Goal: Task Accomplishment & Management: Manage account settings

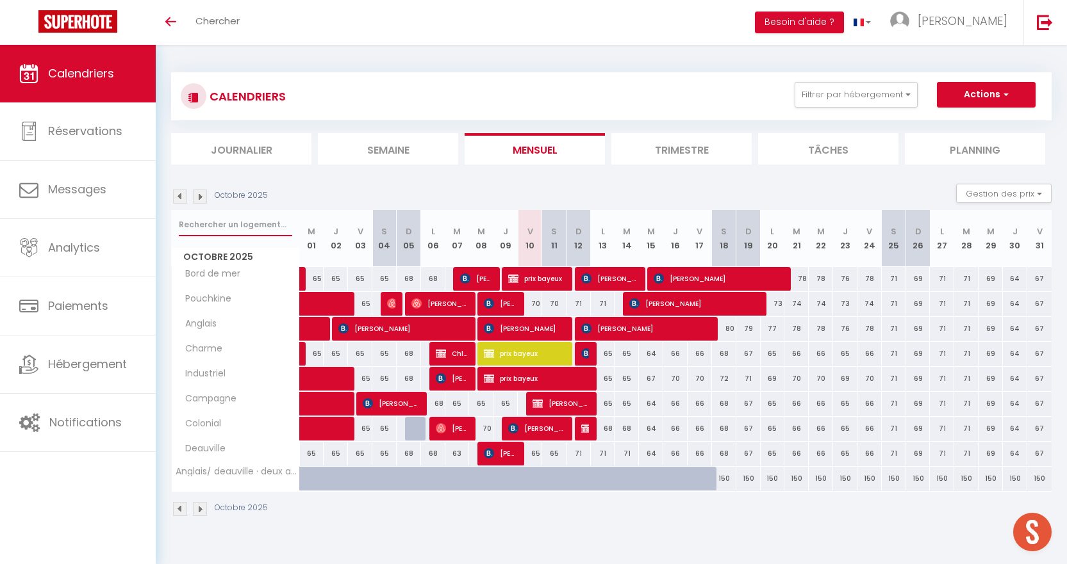
click at [235, 224] on input "text" at bounding box center [235, 224] width 113 height 23
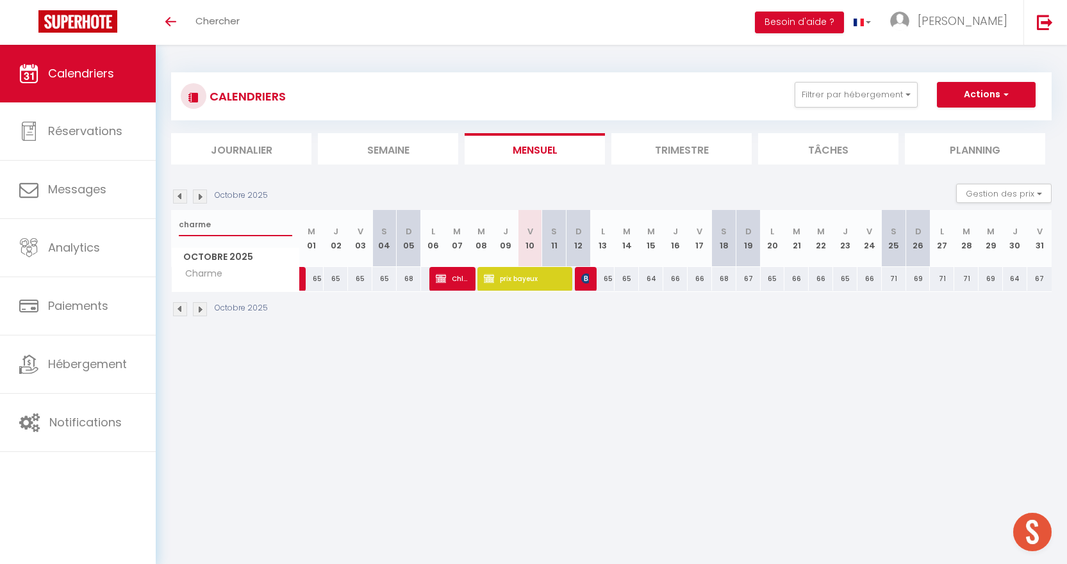
click at [224, 226] on input "charme" at bounding box center [235, 224] width 113 height 23
type input "c"
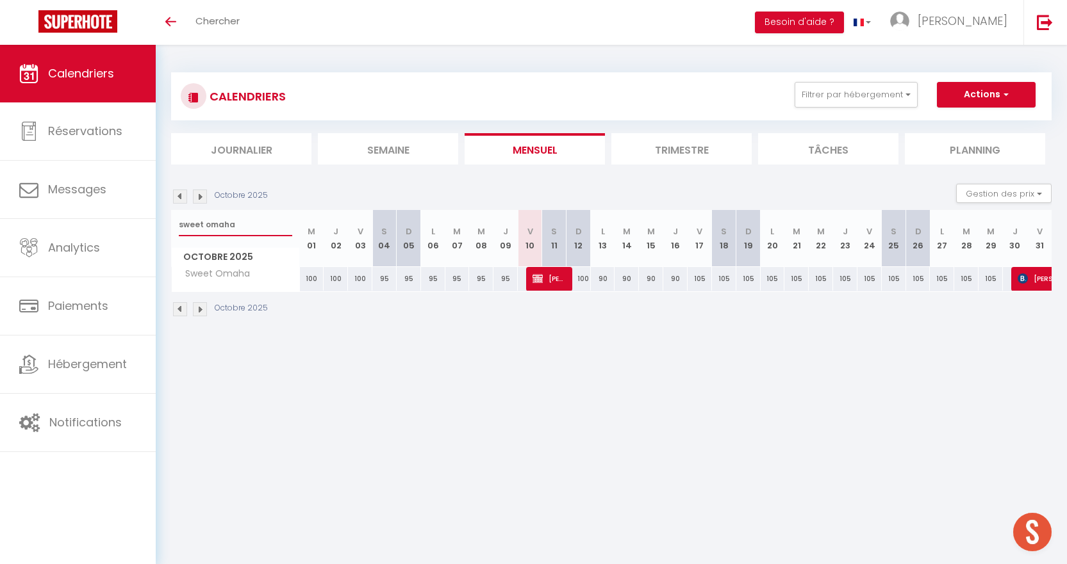
type input "sweet omaha"
click at [542, 282] on img at bounding box center [537, 279] width 10 height 10
select select "OK"
select select "KO"
select select "0"
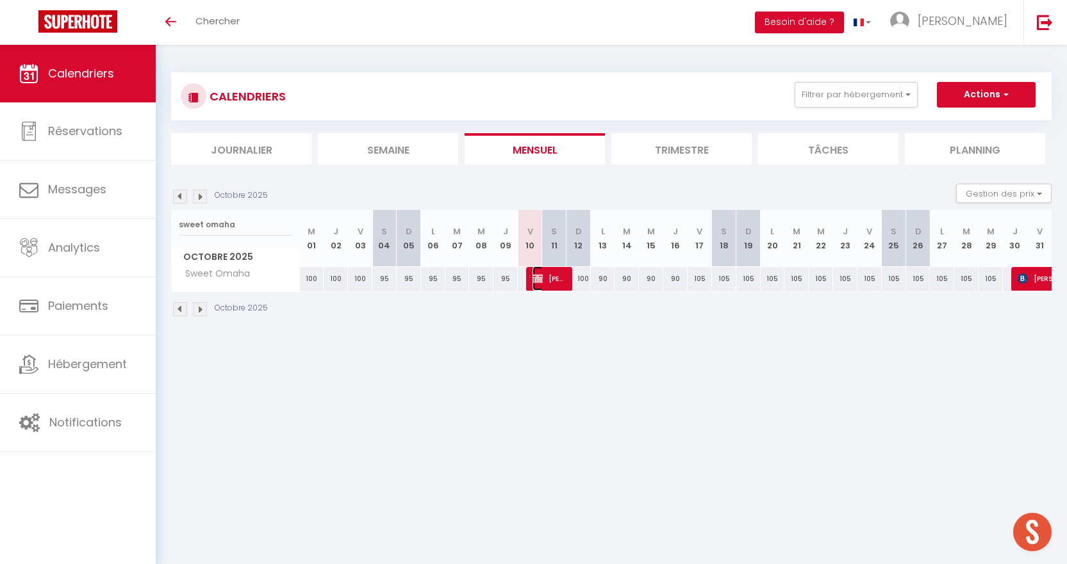
select select "0"
select select "1"
select select
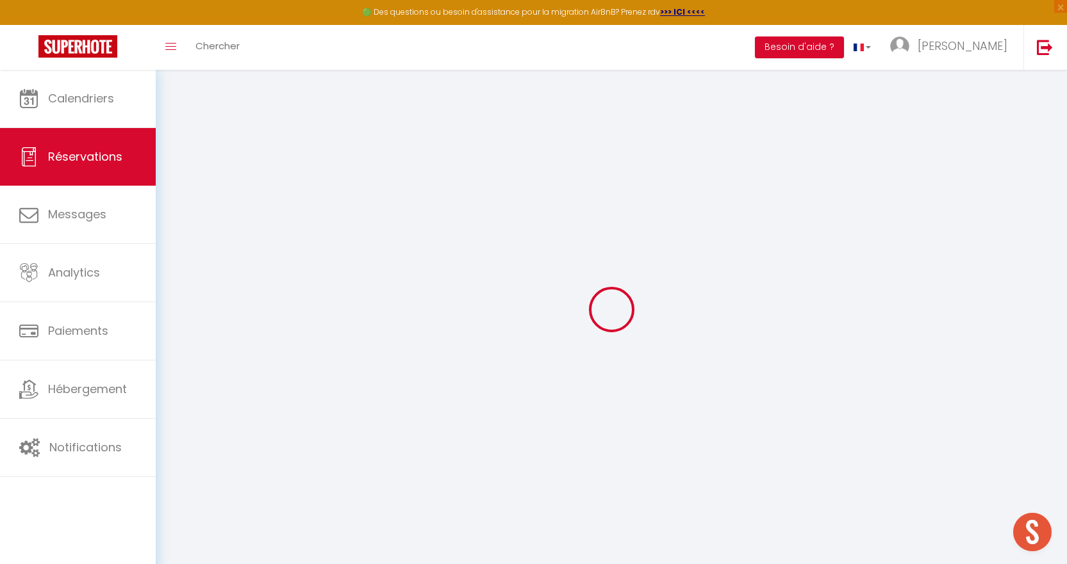
select select
checkbox input "false"
select select
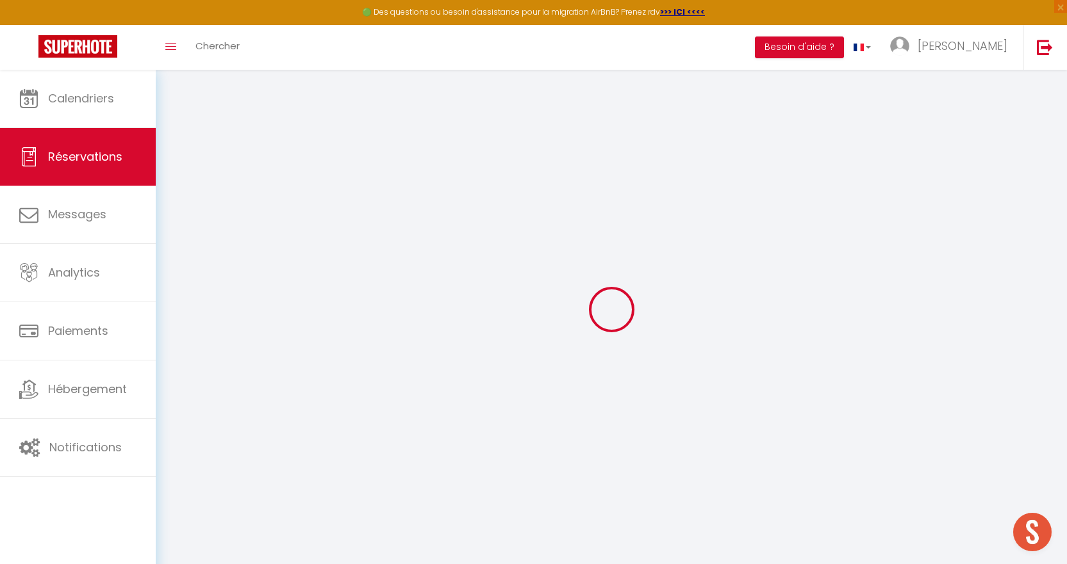
checkbox input "false"
select select
checkbox input "false"
type textarea "acheteurs potentiels- ouvrir bureau et grenier contacter proprio pour poele"
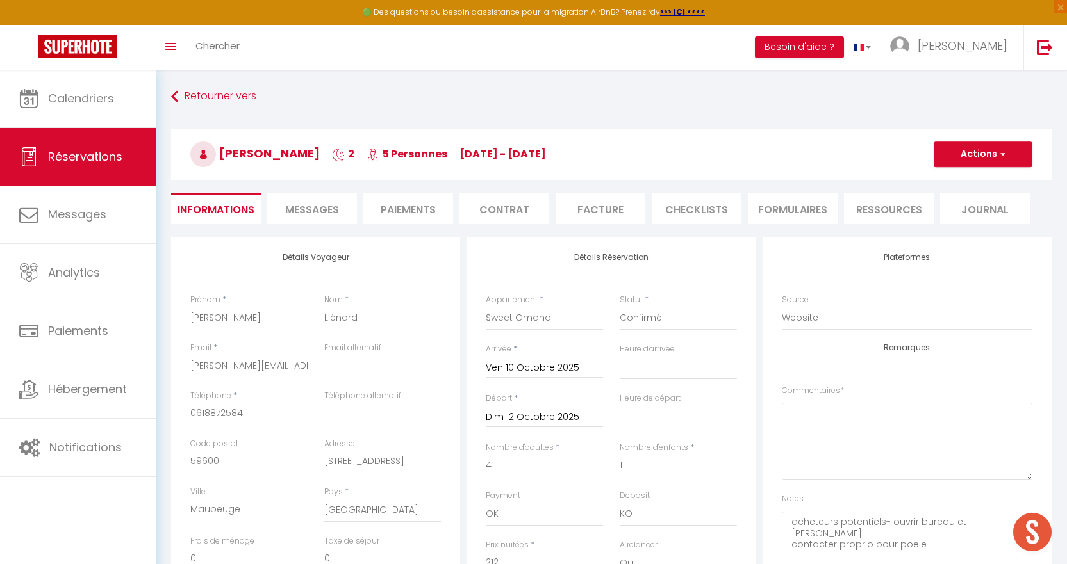
type input "90"
type input "8.8"
select select
checkbox input "false"
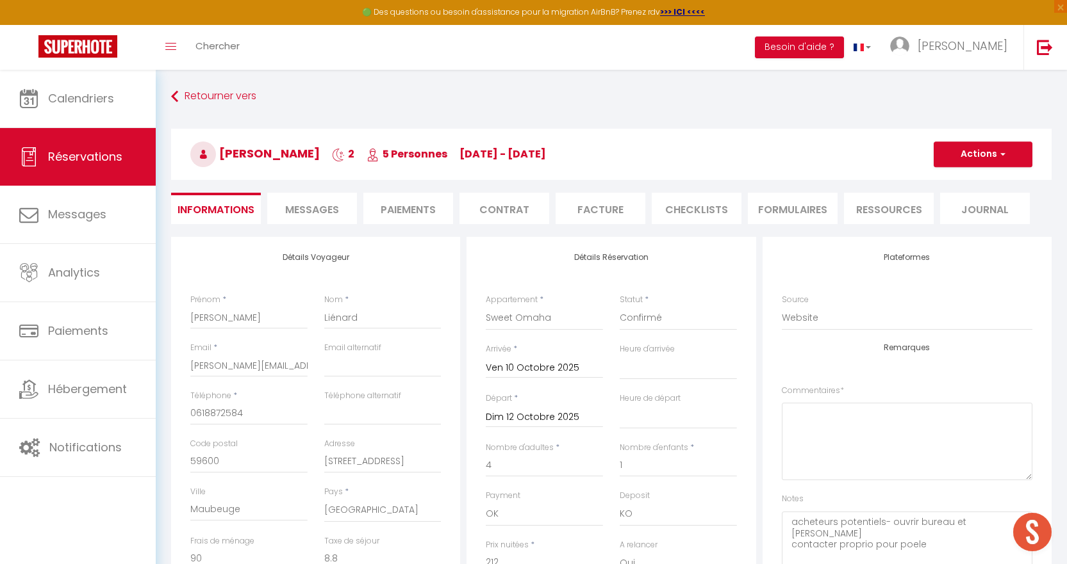
select select
click at [428, 208] on li "Paiements" at bounding box center [408, 208] width 90 height 31
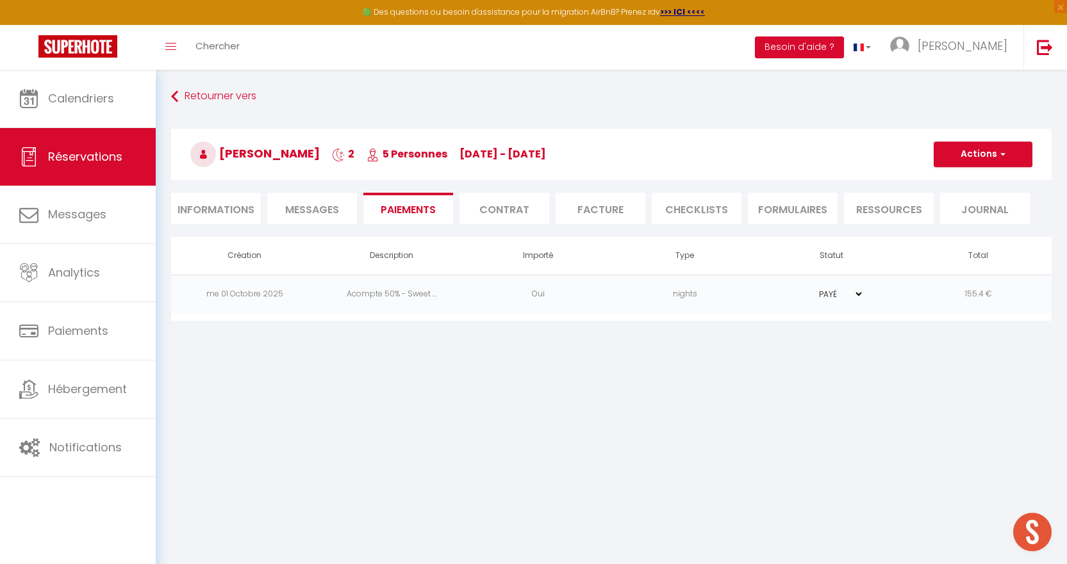
click at [225, 202] on li "Informations" at bounding box center [216, 208] width 90 height 31
select select
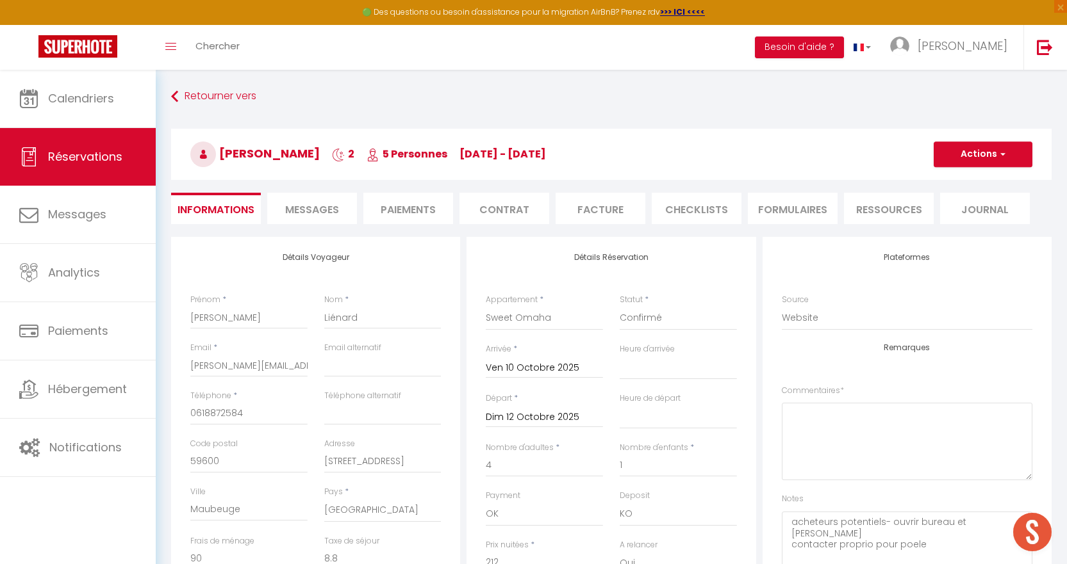
click at [428, 211] on li "Paiements" at bounding box center [408, 208] width 90 height 31
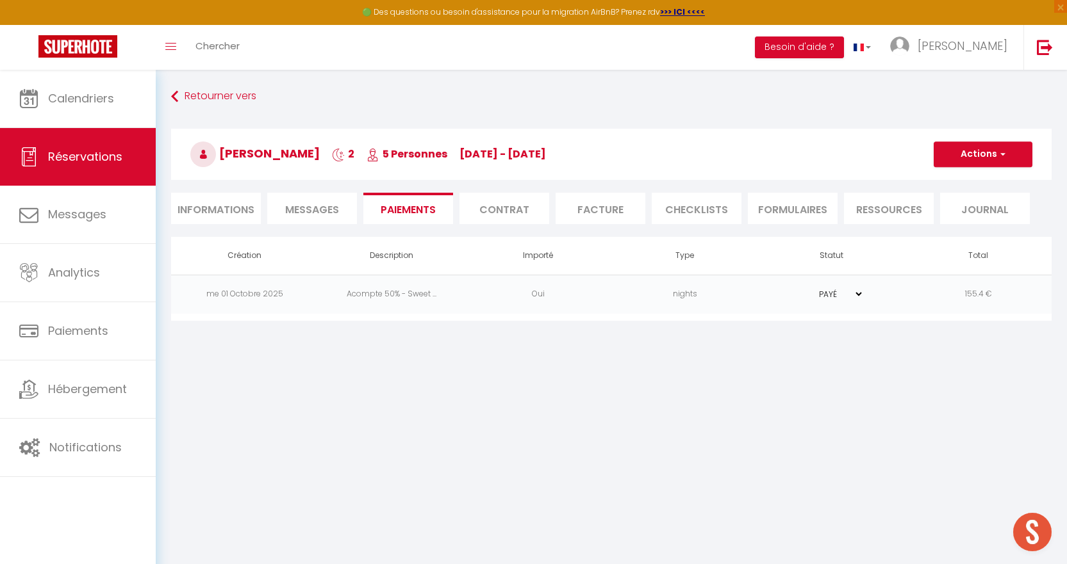
click at [855, 295] on select "PAYÉ EN ATTENTE" at bounding box center [831, 294] width 64 height 12
click at [929, 299] on td "155.4 €" at bounding box center [977, 294] width 147 height 39
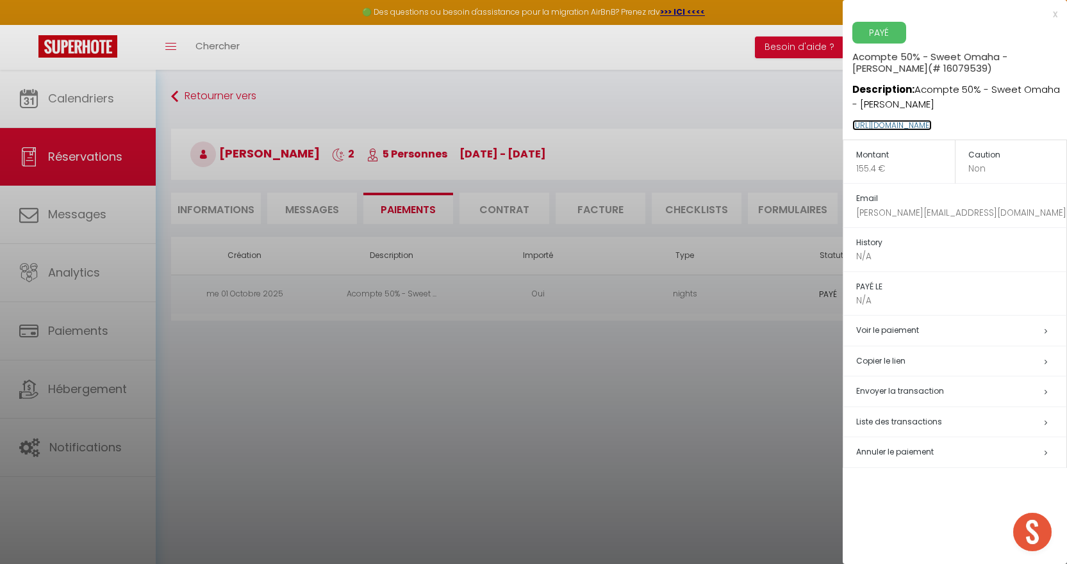
click at [931, 121] on link "https://superhote.com/applink/p/FX0HL3yX" at bounding box center [891, 125] width 79 height 11
click at [699, 427] on div at bounding box center [533, 282] width 1067 height 564
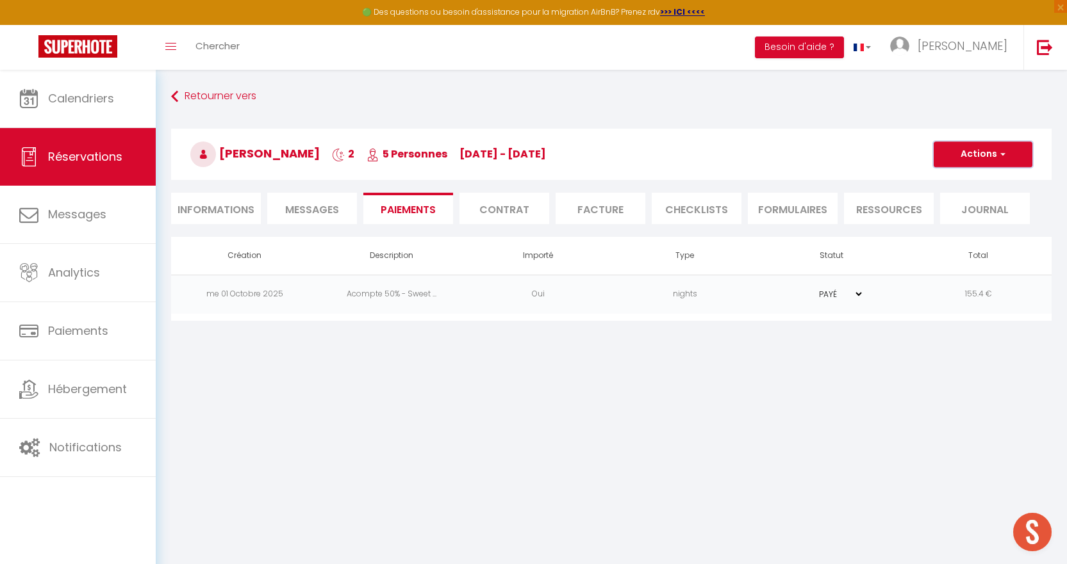
click at [988, 154] on button "Actions" at bounding box center [982, 155] width 99 height 26
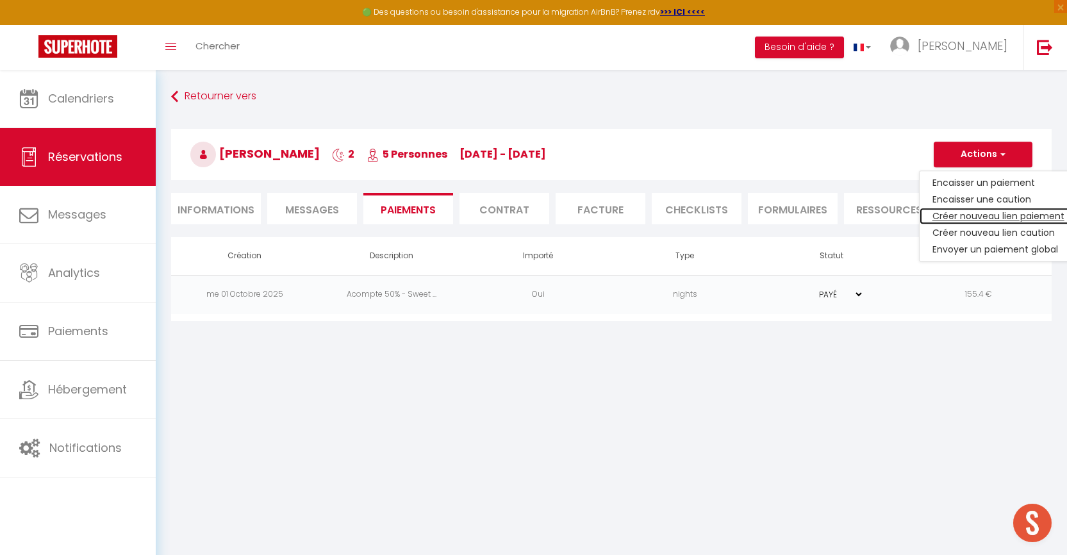
click at [992, 211] on link "Créer nouveau lien paiement" at bounding box center [998, 216] width 158 height 17
select select "nights"
type input "emilielienard@orange.fr"
select select "12700"
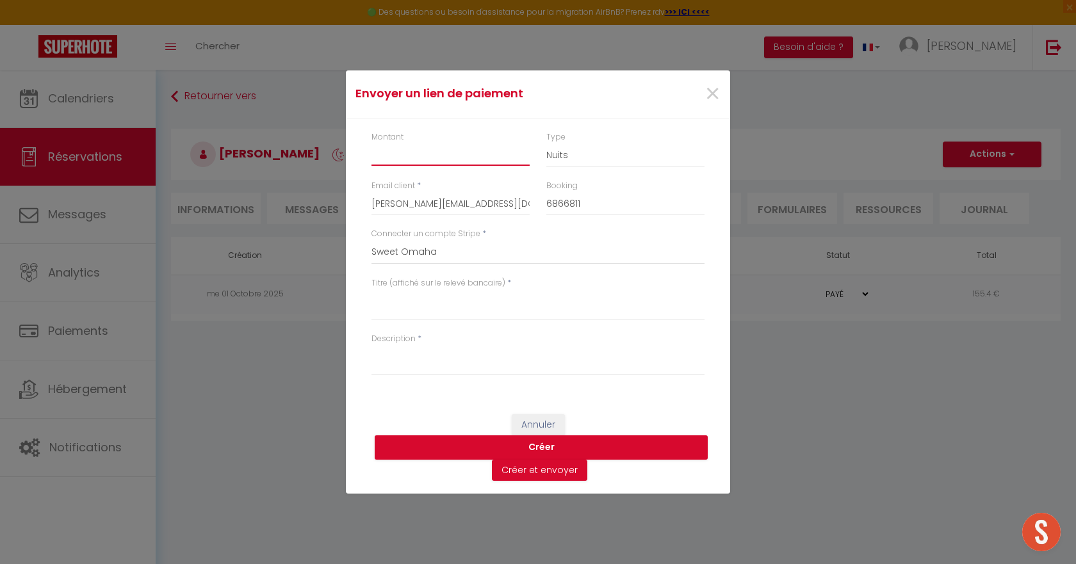
click at [436, 156] on input "Montant" at bounding box center [451, 154] width 158 height 23
type input "155.40"
click at [426, 315] on textarea "Titre (affiché sur le relevé bancaire)" at bounding box center [538, 305] width 333 height 31
click at [434, 299] on textarea "soldes 10 au 12 Mme Lienard Emilie sweet omaha" at bounding box center [538, 305] width 333 height 31
drag, startPoint x: 640, startPoint y: 305, endPoint x: 370, endPoint y: 306, distance: 269.7
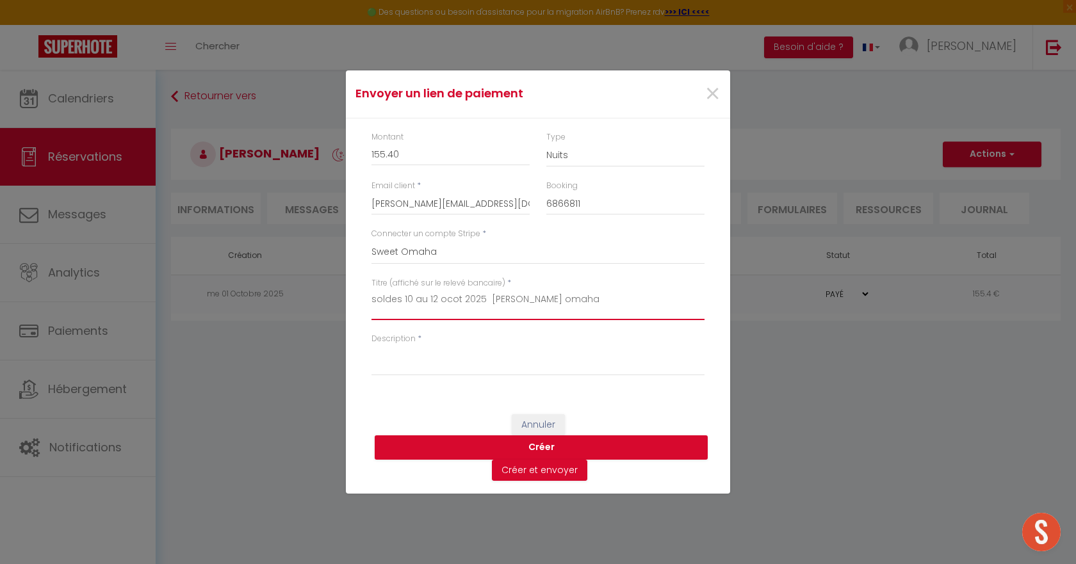
click at [370, 306] on div "Titre (affiché sur le relevé bancaire) * soldes 10 au 12 ocot 2025 Mme Lienard …" at bounding box center [538, 305] width 350 height 56
type textarea "soldes 10 au 12 ocot 2025 Mme Lienard Emilie sweet omaha"
click at [454, 363] on textarea "Description" at bounding box center [538, 360] width 333 height 31
paste textarea "soldes 10 au 12 ocot 2025 Mme Lienard Emilie sweet omaha"
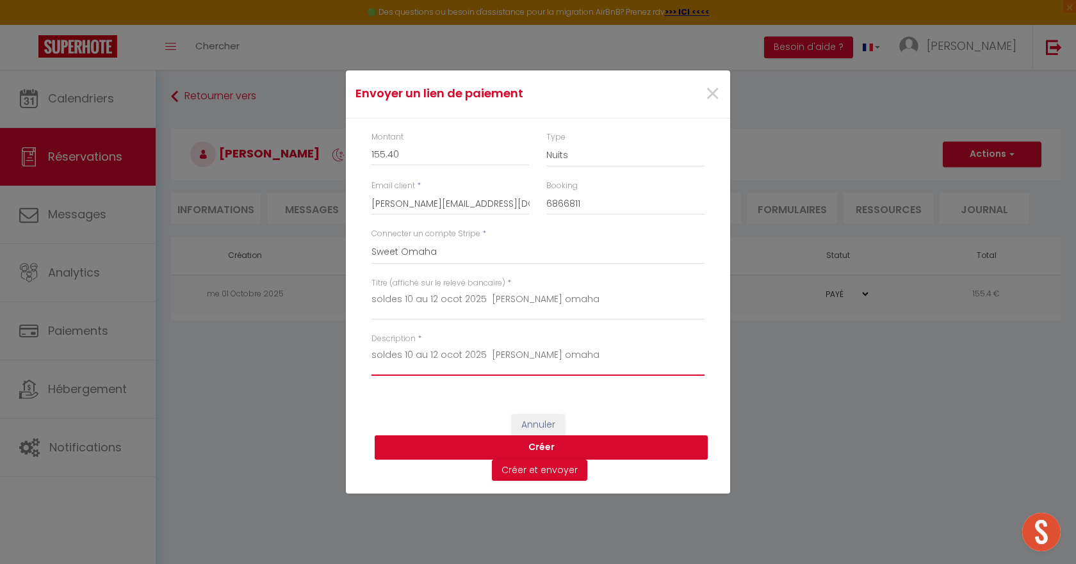
type textarea "soldes 10 au 12 ocot 2025 Mme Lienard Emilie sweet omaha"
click at [487, 443] on button "Créer" at bounding box center [541, 448] width 333 height 24
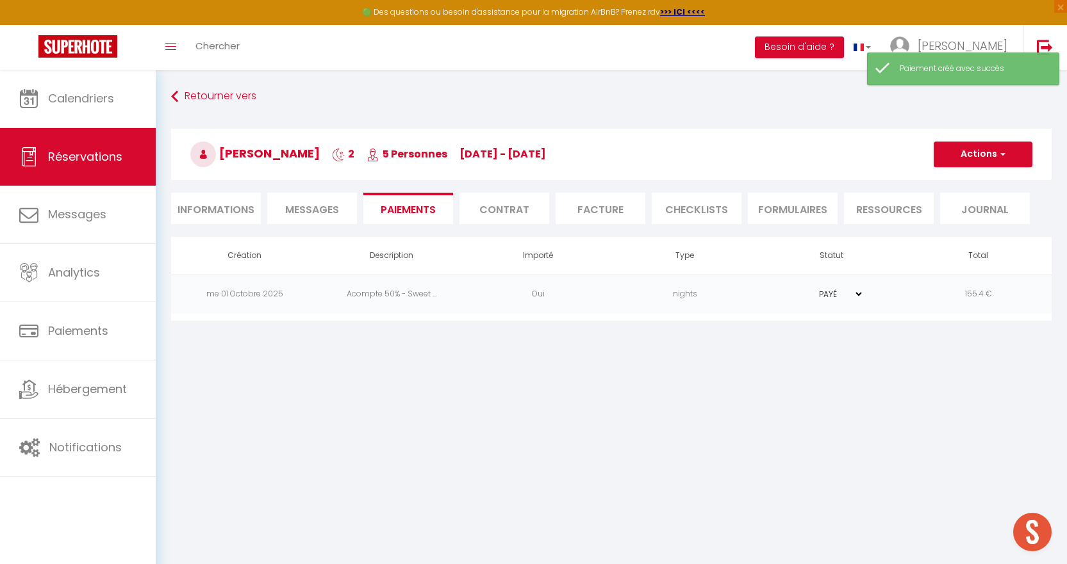
select select "0"
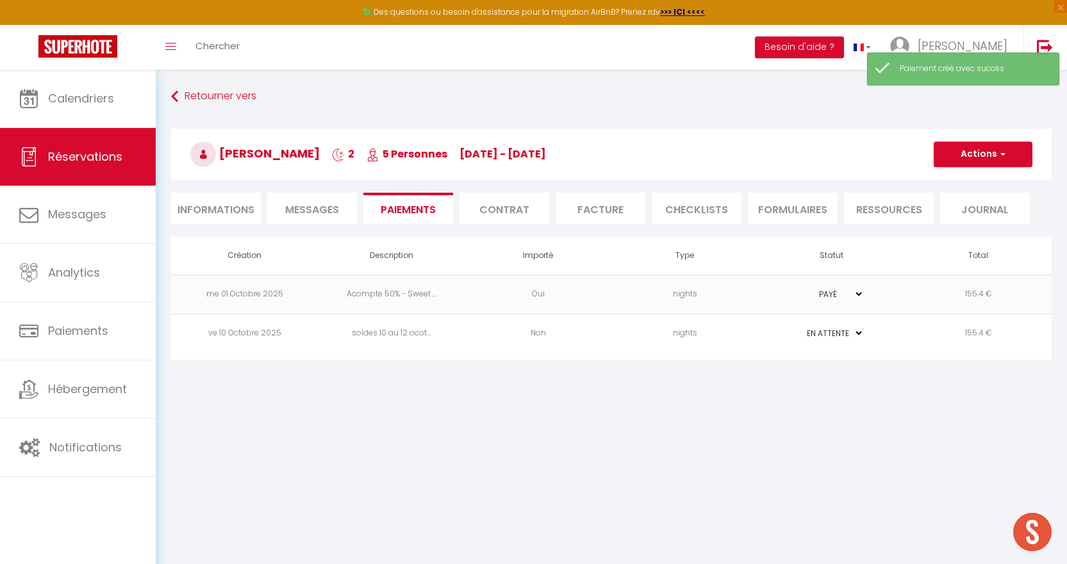
click at [895, 343] on td "PAYÉ EN ATTENTE" at bounding box center [831, 333] width 147 height 39
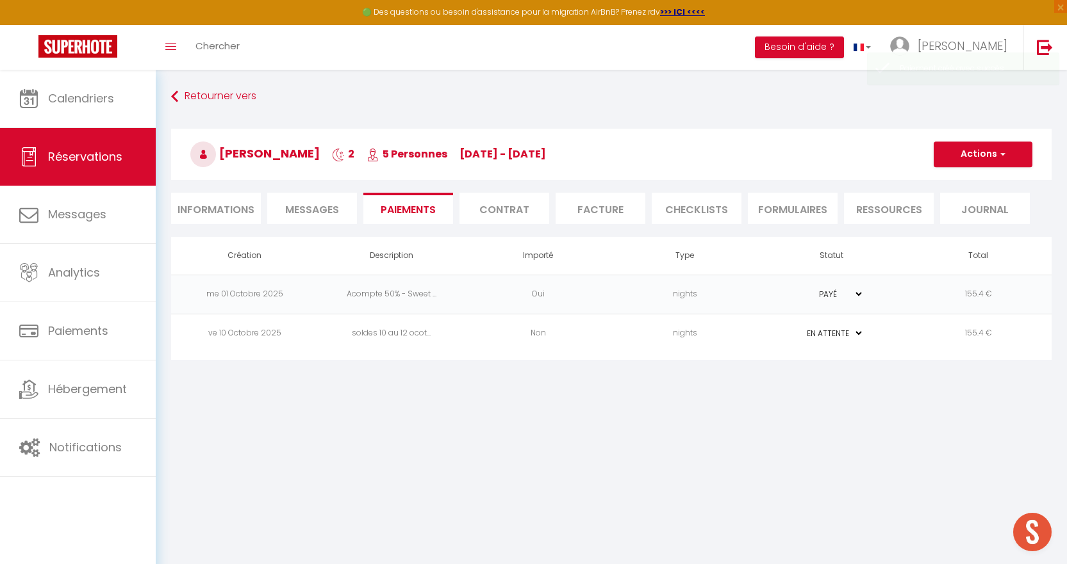
click at [926, 338] on td "155.4 €" at bounding box center [977, 333] width 147 height 39
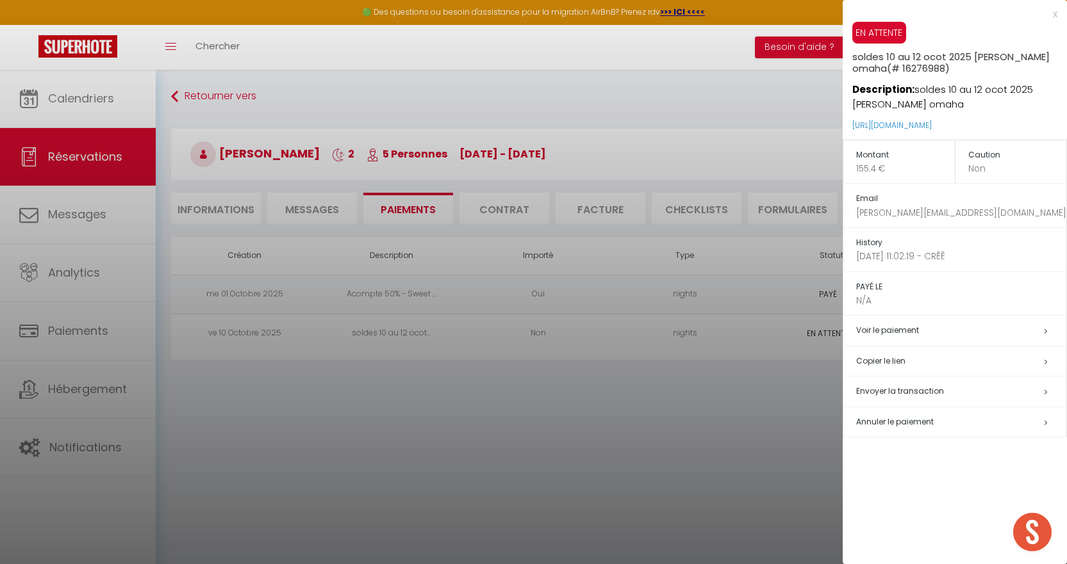
drag, startPoint x: 1023, startPoint y: 126, endPoint x: 849, endPoint y: 127, distance: 174.2
click at [849, 127] on div "EN ATTENTE soldes 10 au 12 ocot 2025 Mme Lienard Emilie sweet omaha (# 16276988…" at bounding box center [954, 81] width 224 height 118
copy link "https://superhote.com/applink/p/gge2ep05"
click at [1055, 14] on div "x" at bounding box center [949, 13] width 215 height 15
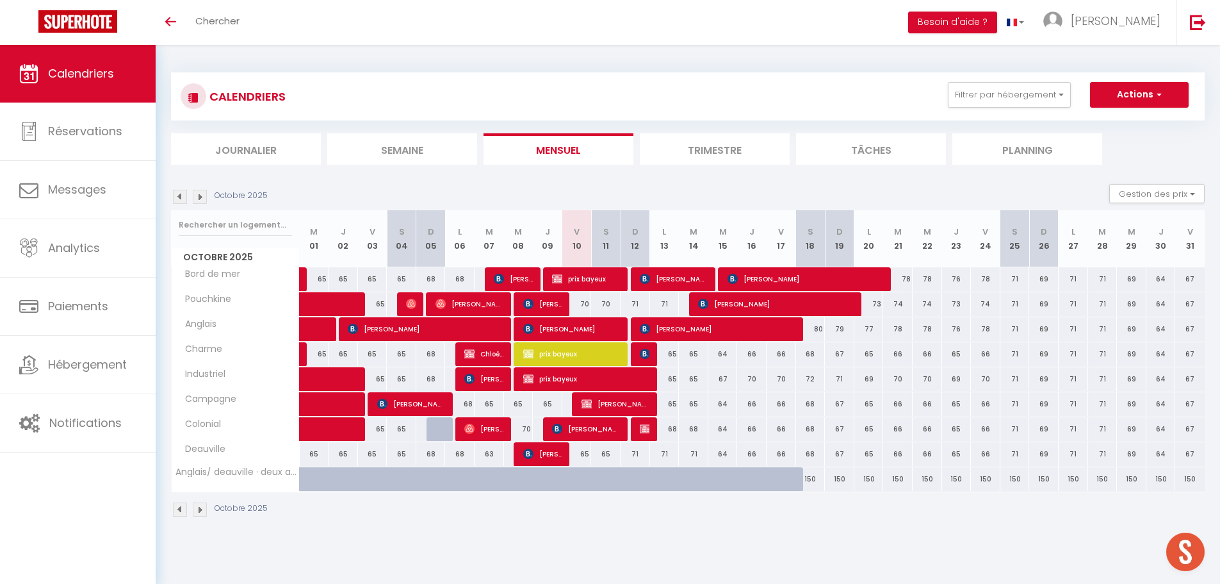
click at [202, 204] on div "Octobre 2025 Gestion des prix Nb Nuits minimum Règles Disponibilité" at bounding box center [688, 197] width 1034 height 26
click at [204, 199] on img at bounding box center [200, 197] width 14 height 14
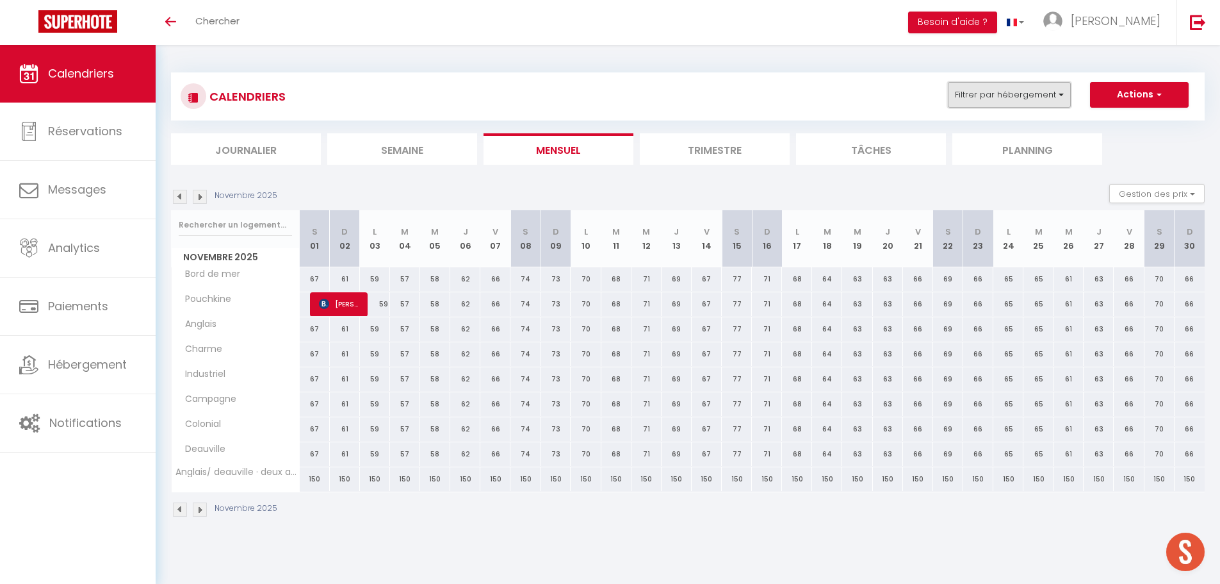
click at [1047, 100] on button "Filtrer par hébergement" at bounding box center [1009, 95] width 123 height 26
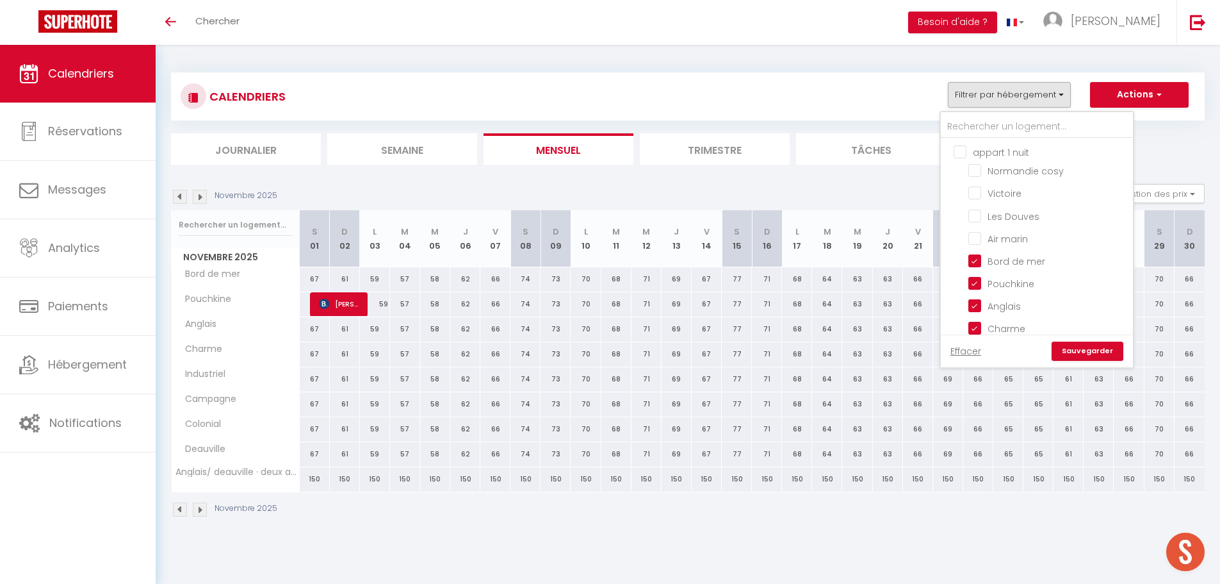
click at [963, 151] on input "appart 1 nuit" at bounding box center [1050, 151] width 192 height 13
checkbox input "true"
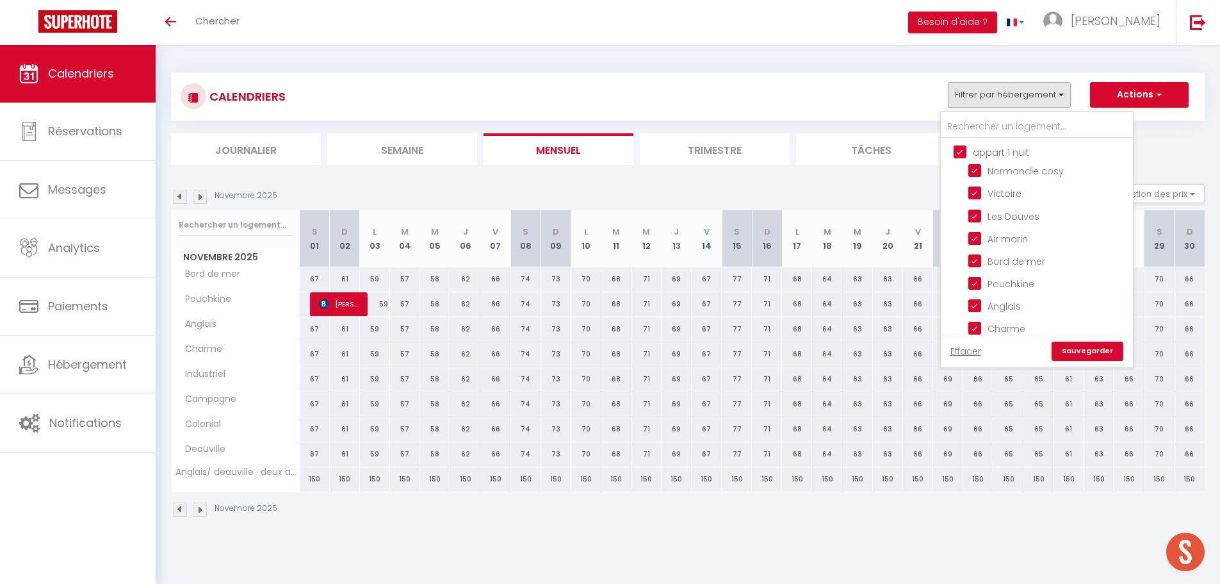
checkbox input "true"
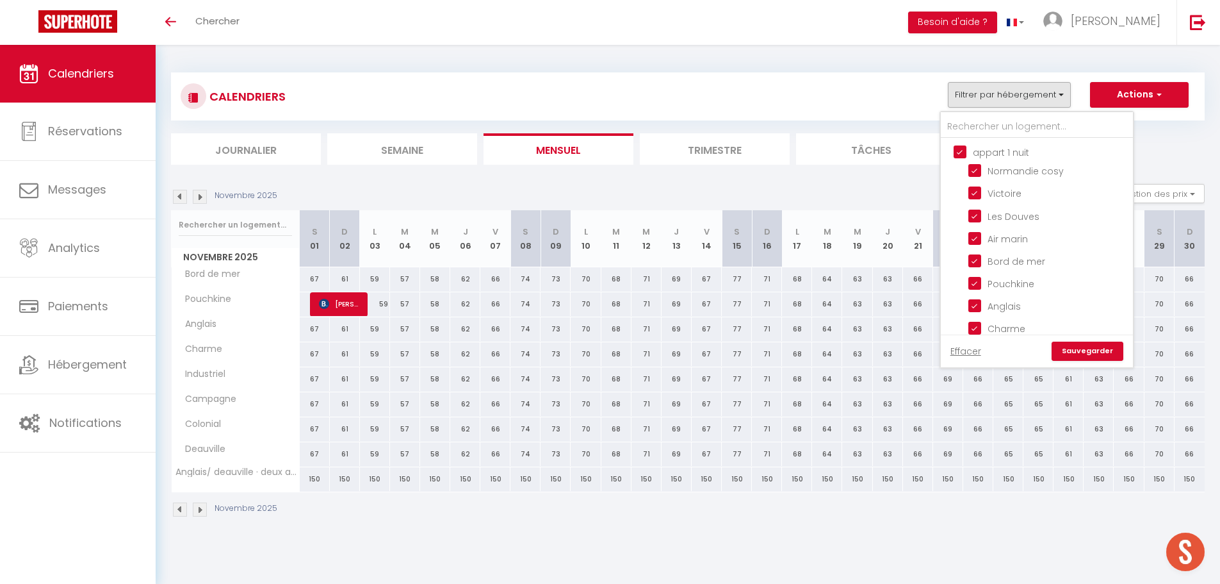
checkbox input "true"
checkbox input "false"
checkbox input "true"
checkbox input "false"
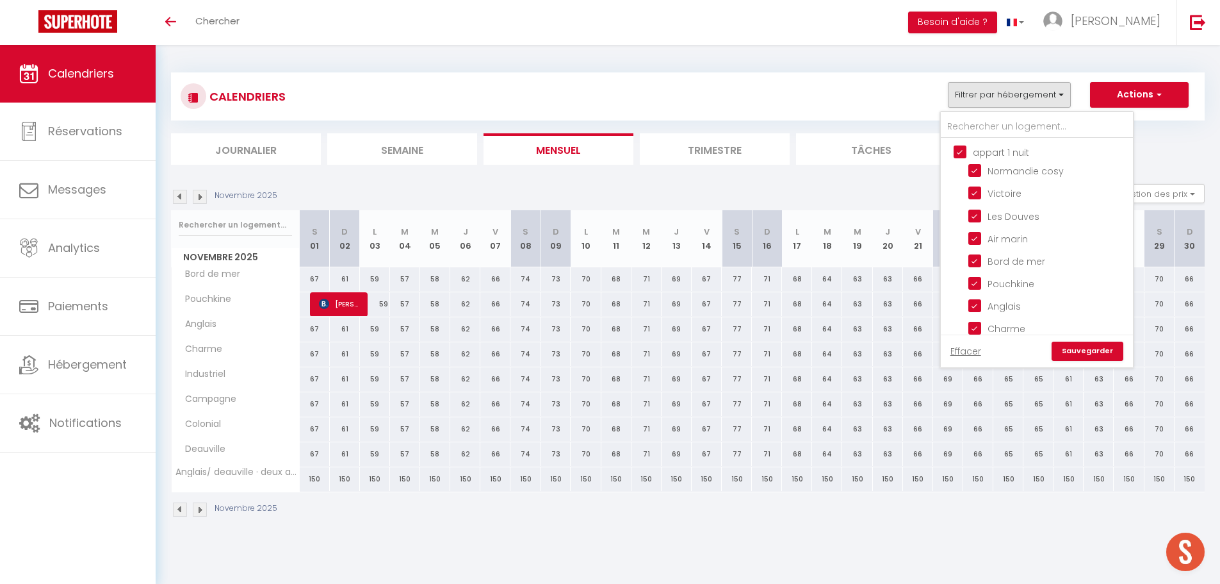
checkbox input "false"
checkbox input "true"
checkbox input "false"
checkbox input "true"
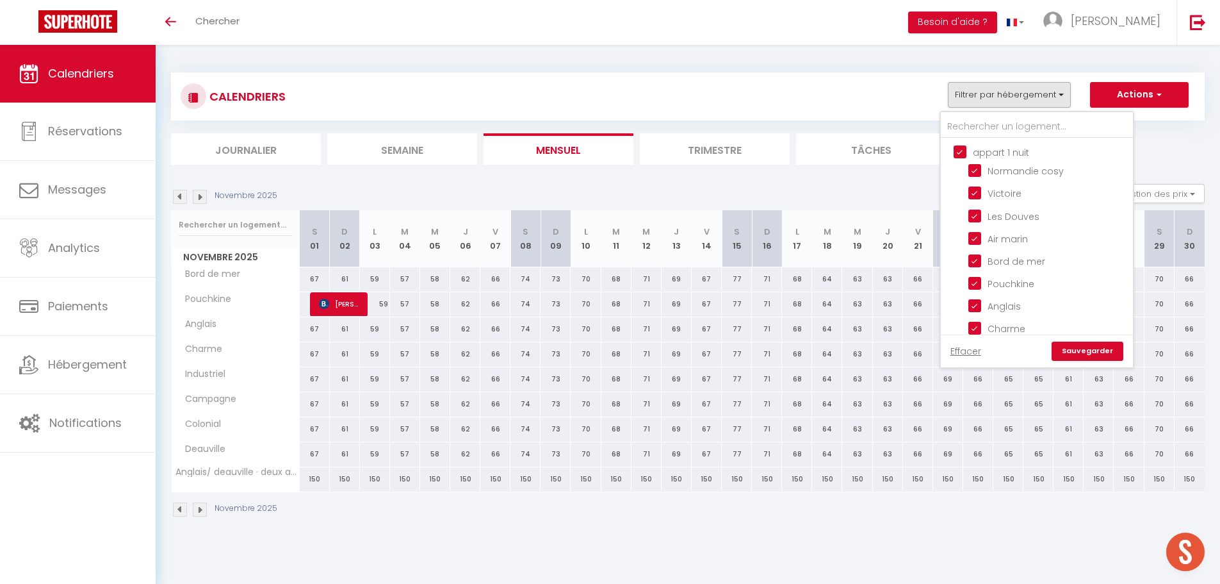
checkbox input "false"
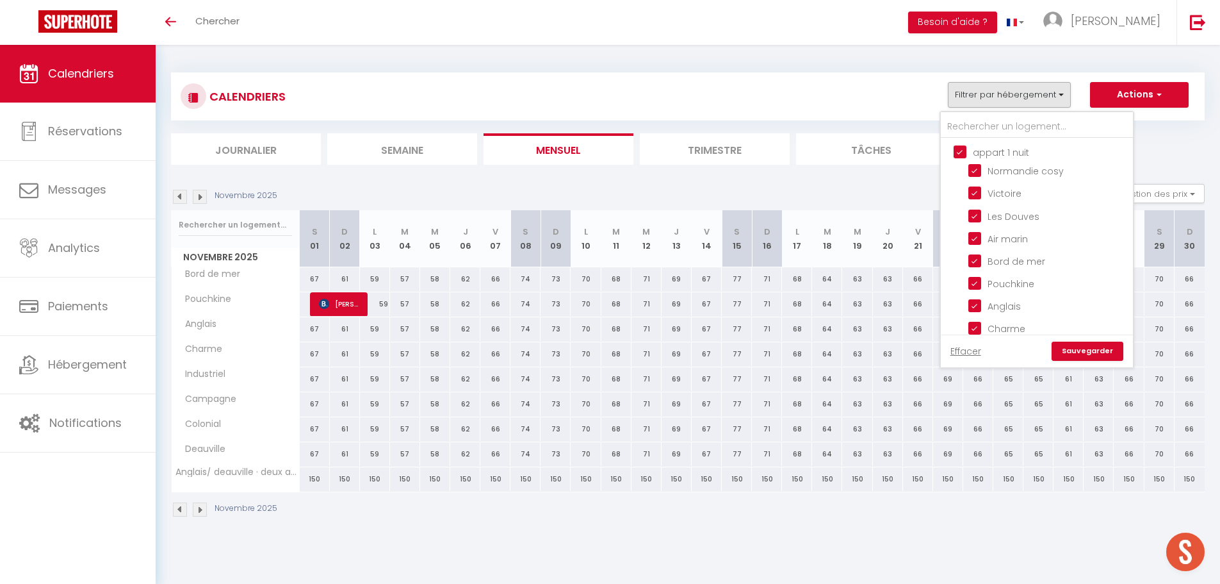
checkbox input "true"
checkbox input "false"
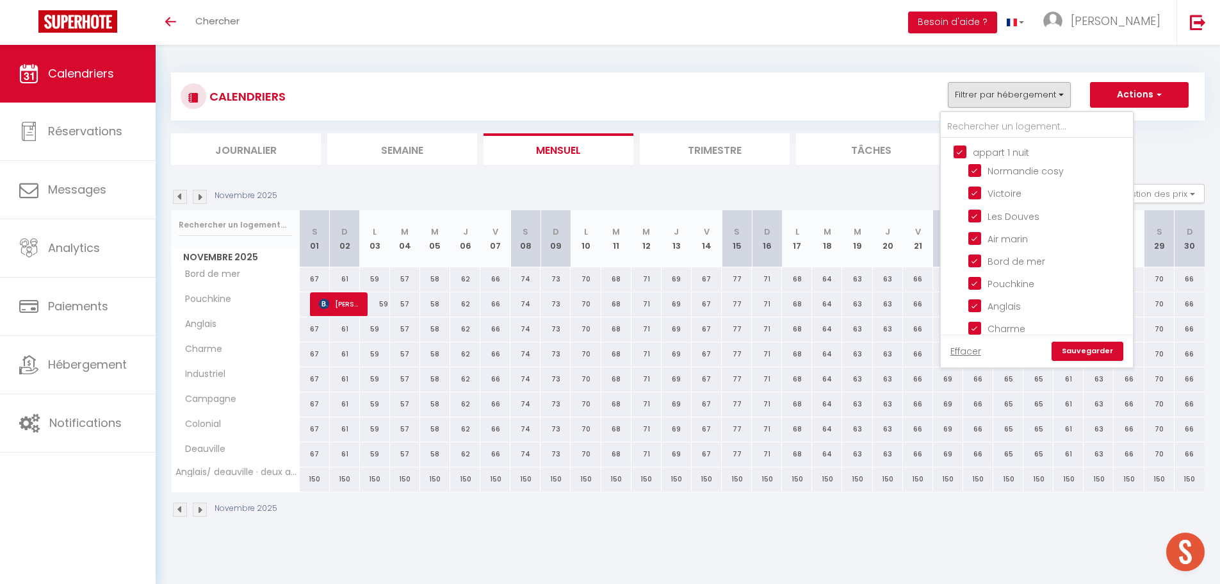
checkbox input "true"
checkbox input "false"
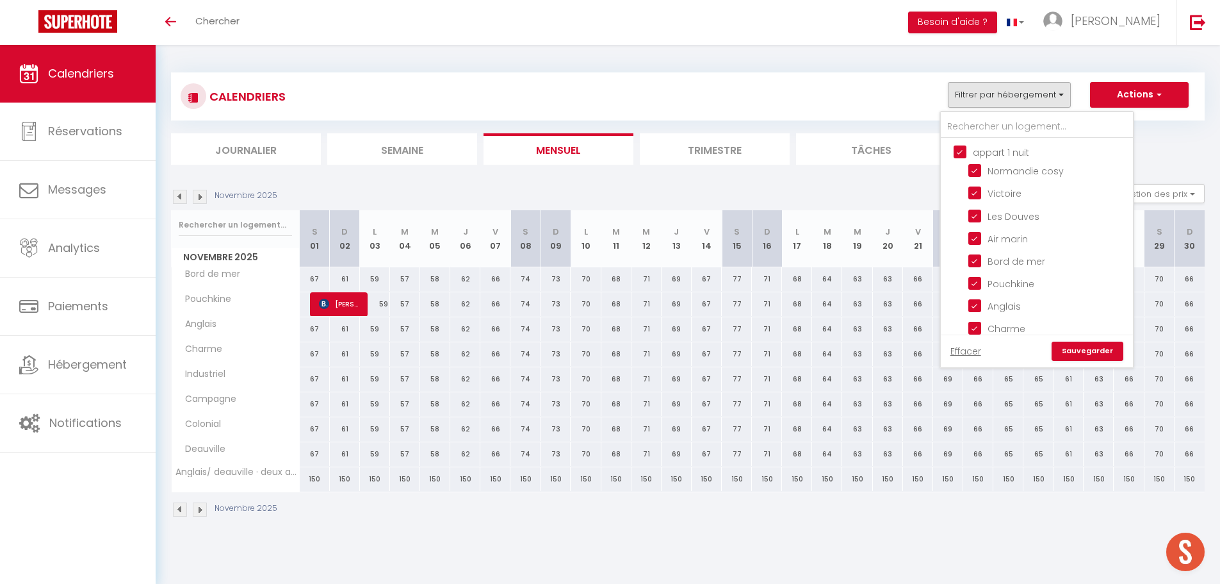
checkbox input "true"
checkbox input "false"
checkbox input "true"
checkbox input "false"
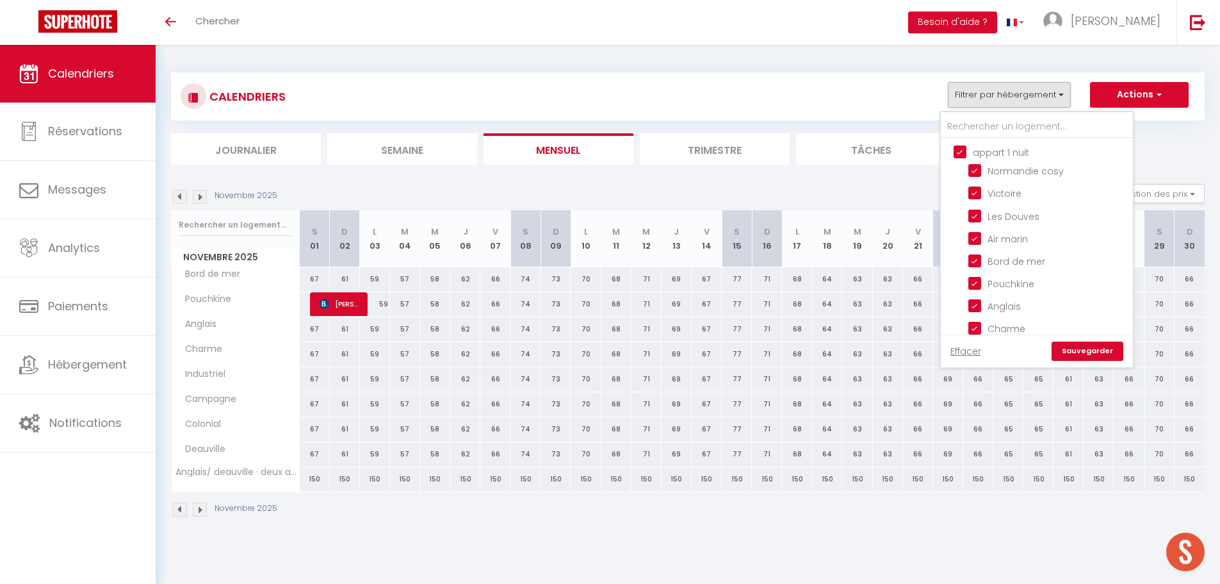
checkbox input "true"
checkbox input "false"
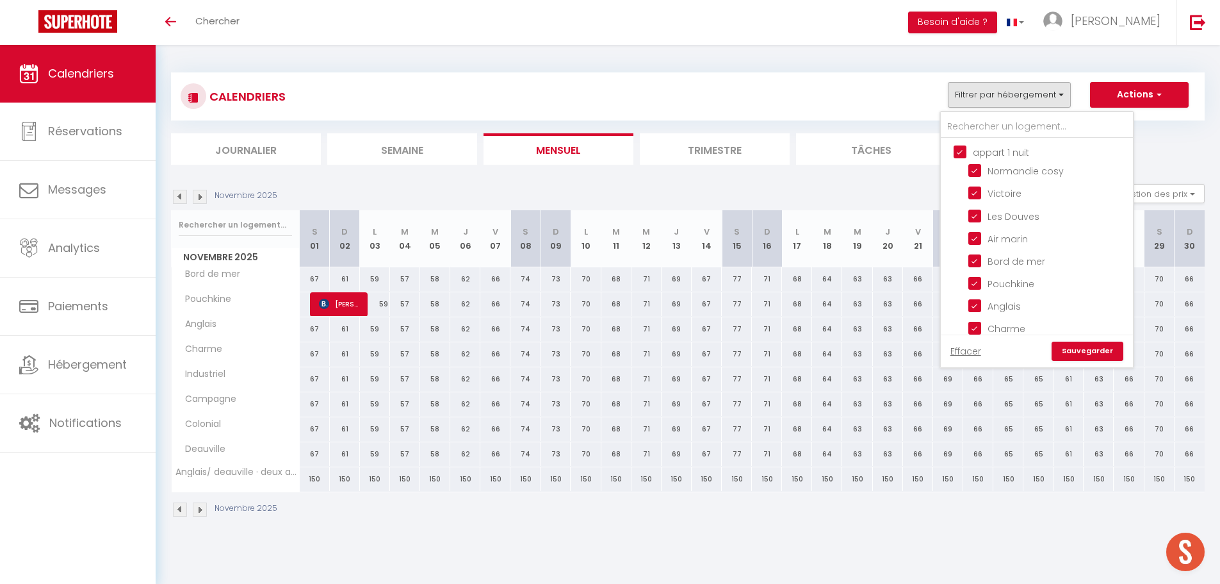
checkbox input "false"
checkbox input "true"
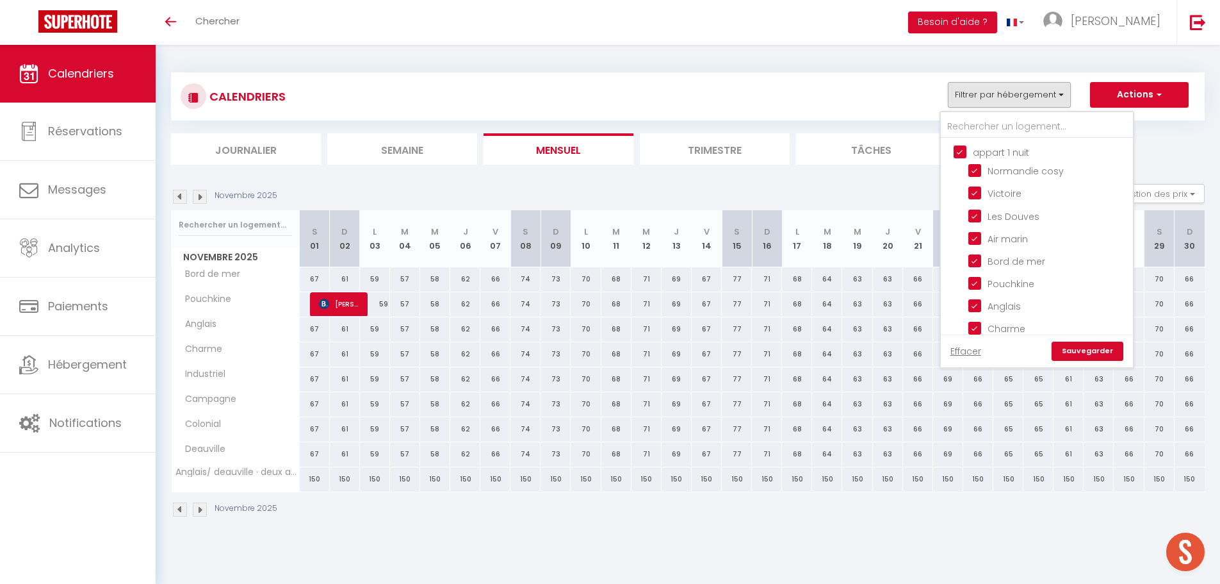
checkbox input "false"
checkbox input "true"
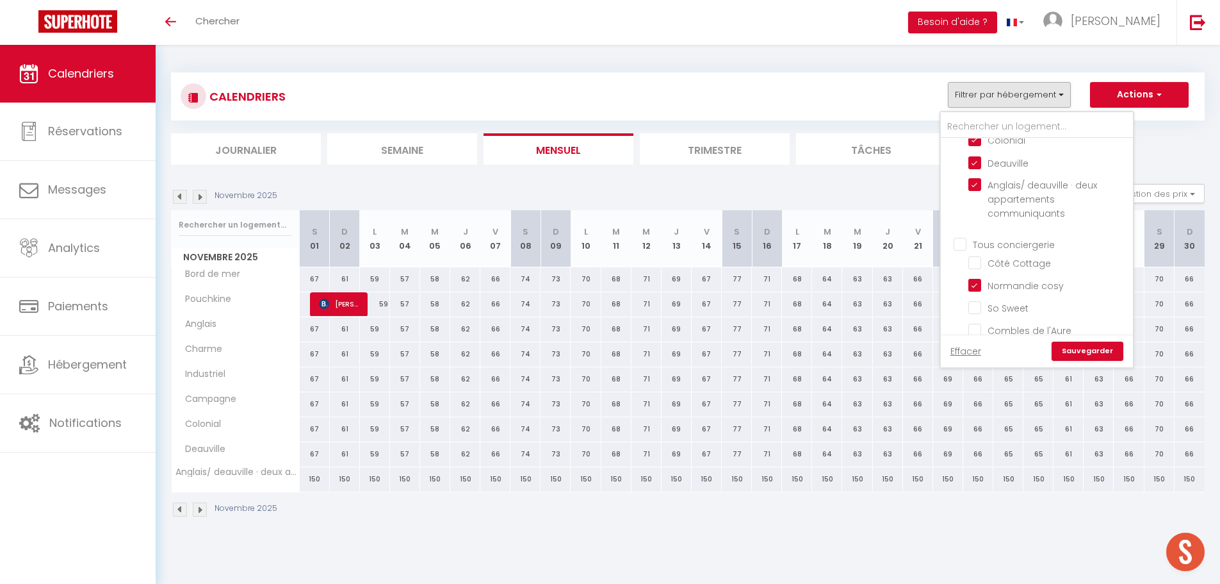
click at [962, 243] on input "Tous conciergerie" at bounding box center [1050, 243] width 192 height 13
checkbox input "true"
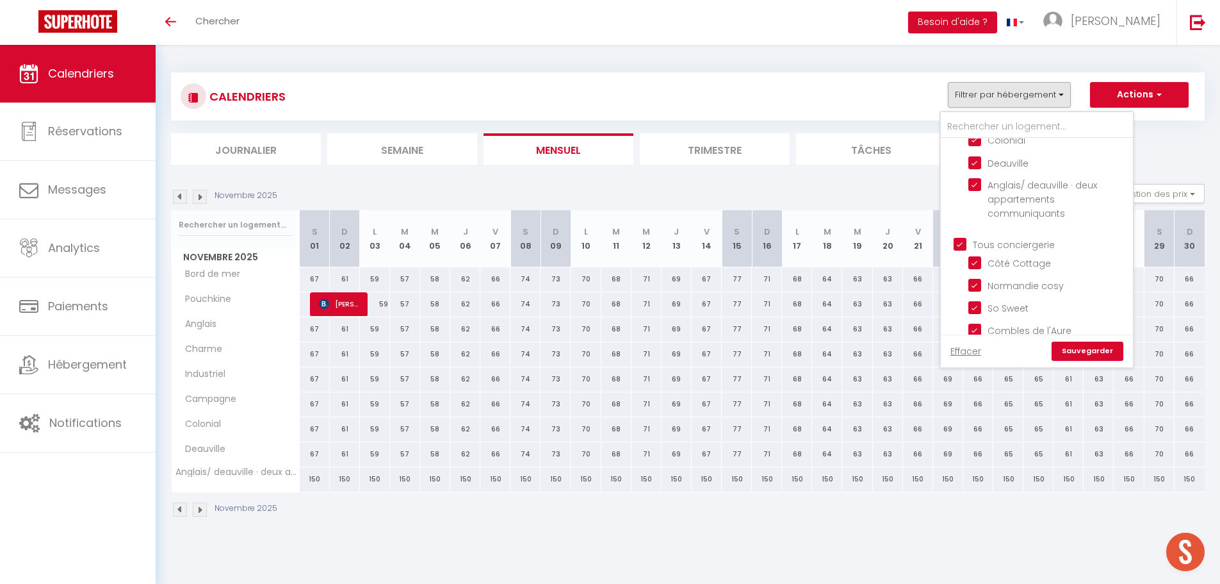
checkbox input "true"
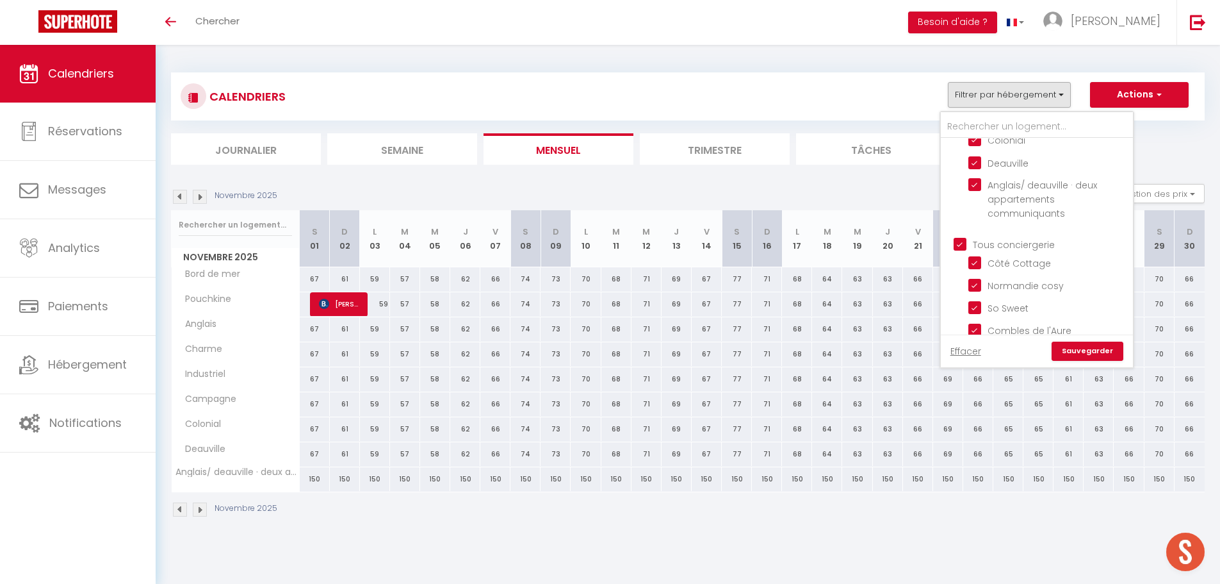
checkbox input "true"
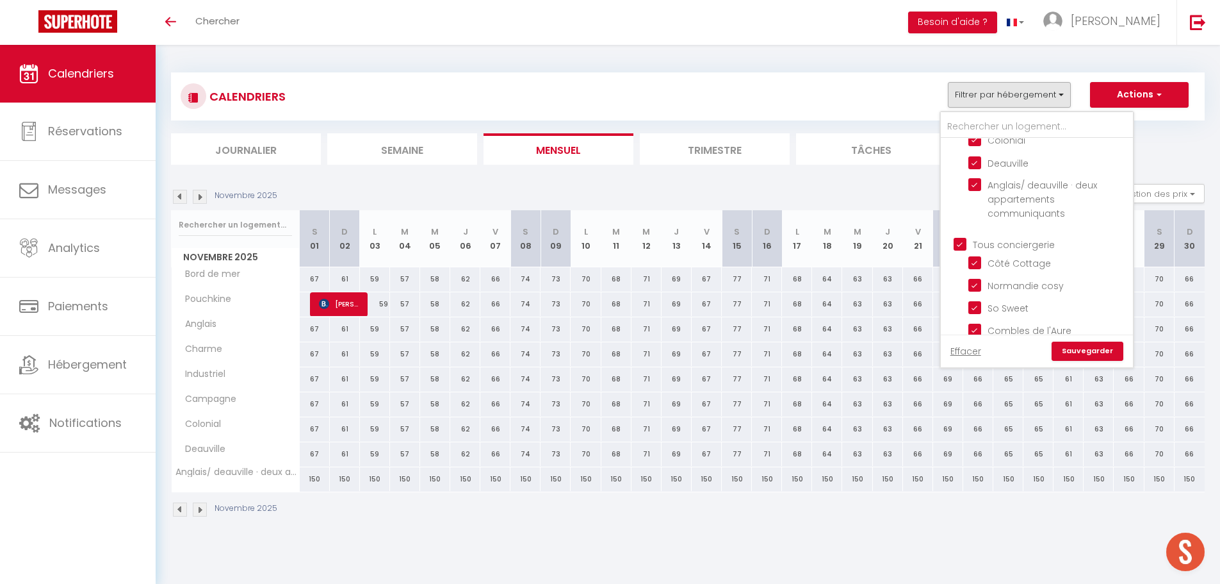
checkbox input "true"
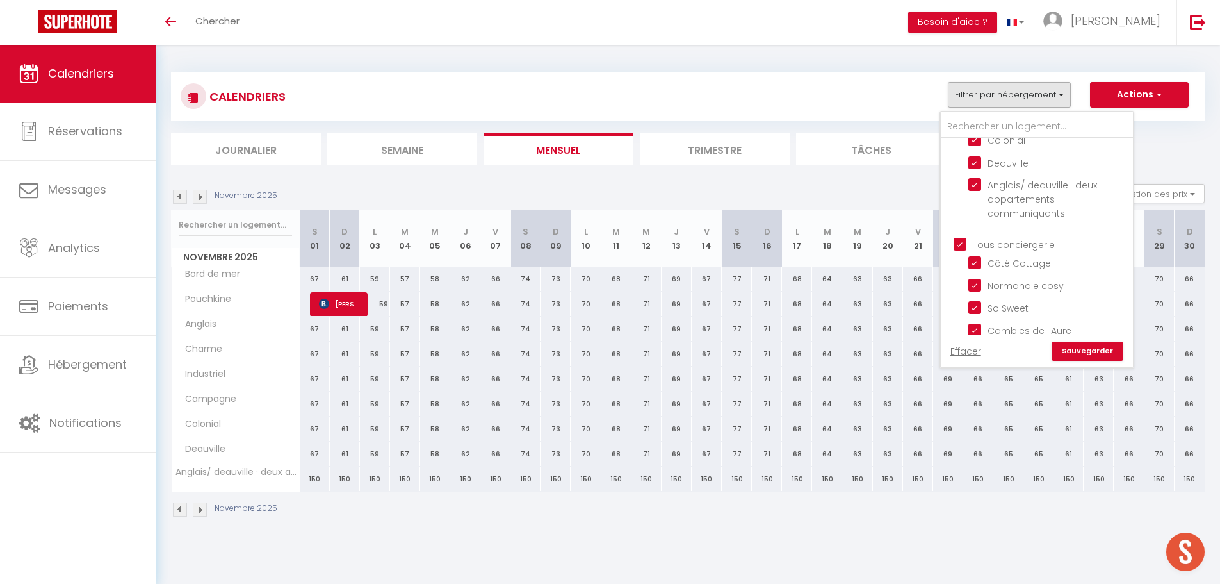
checkbox input "true"
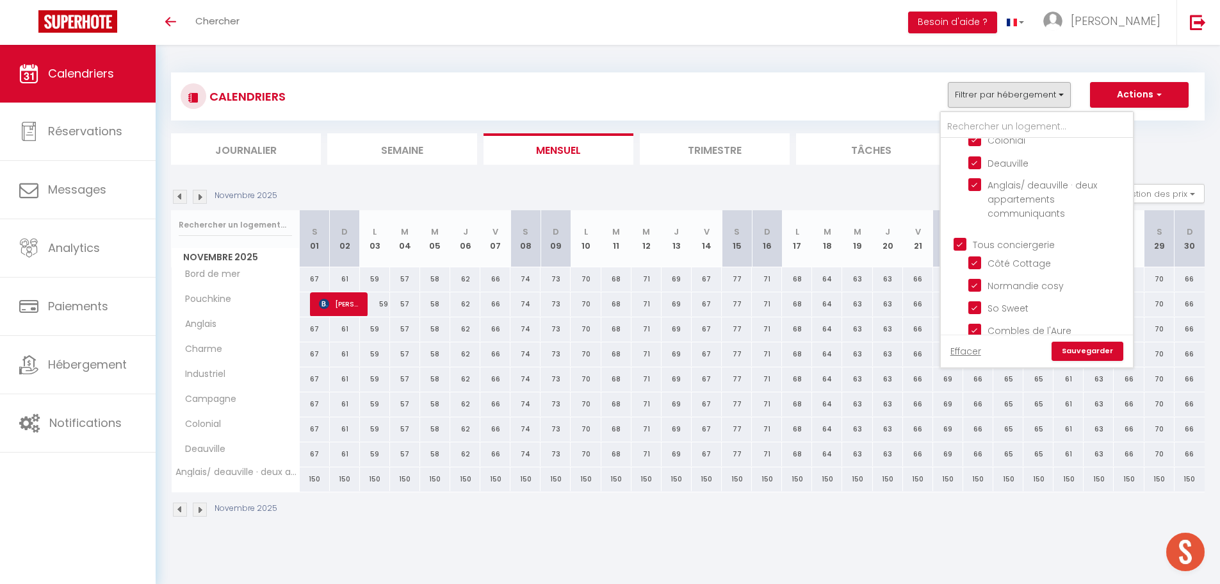
checkbox input "true"
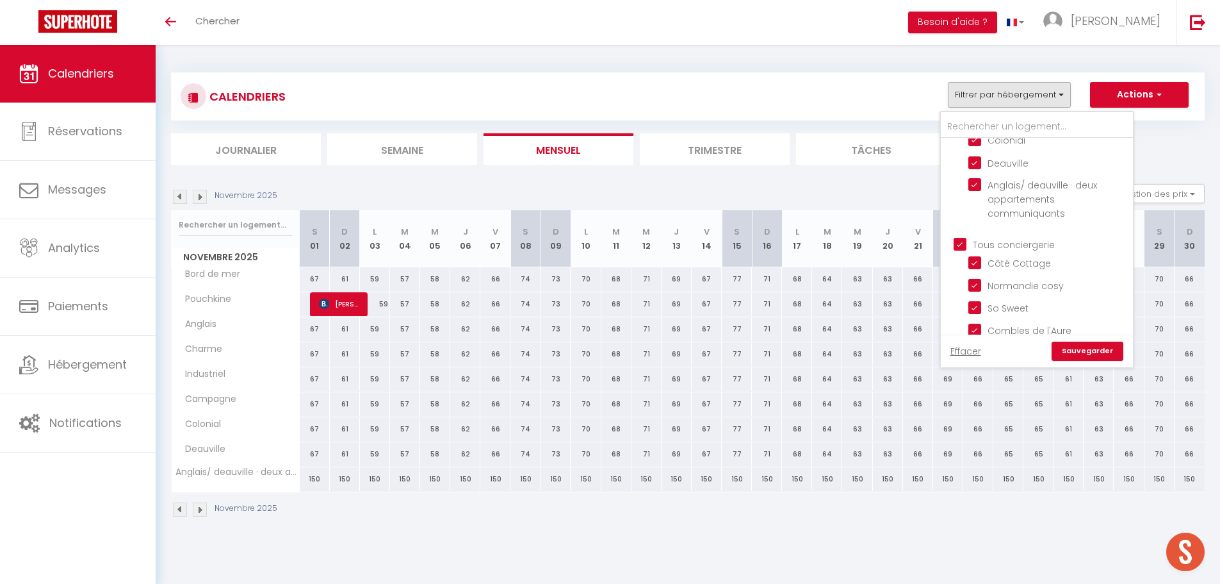
checkbox input "true"
checkbox input "false"
checkbox input "true"
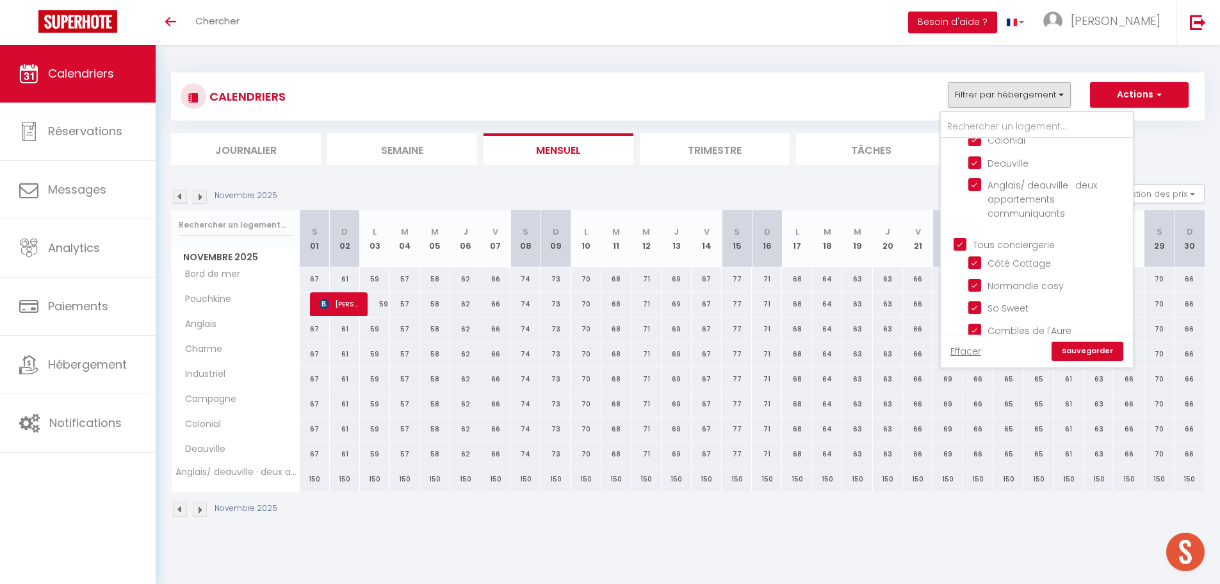
click at [1072, 348] on link "Sauvegarder" at bounding box center [1088, 350] width 72 height 19
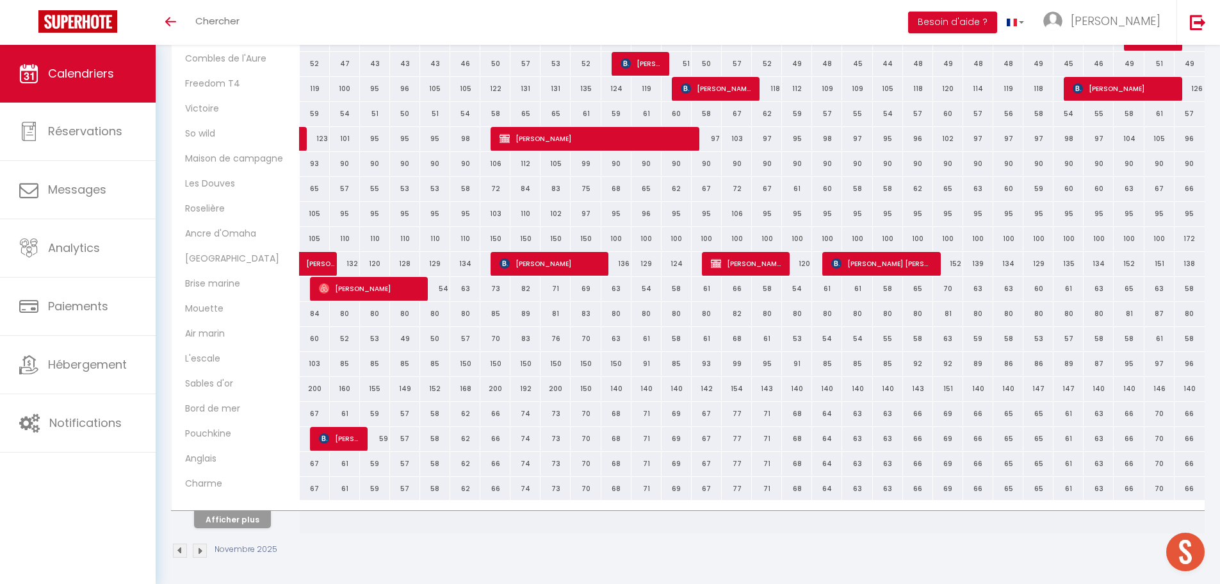
scroll to position [268, 0]
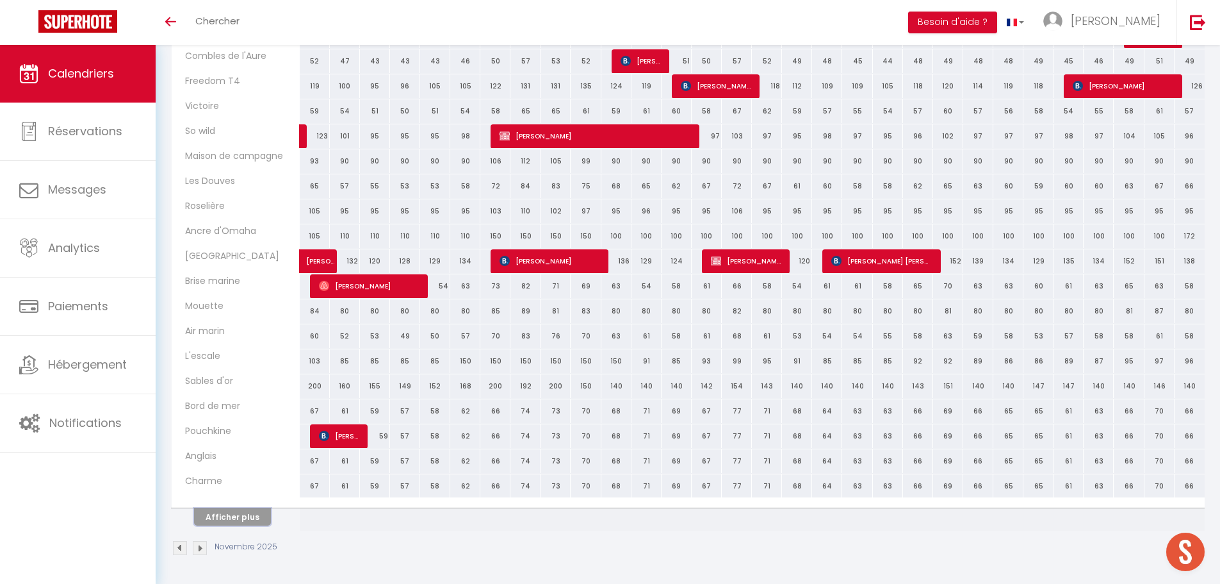
click at [250, 516] on button "Afficher plus" at bounding box center [232, 516] width 77 height 17
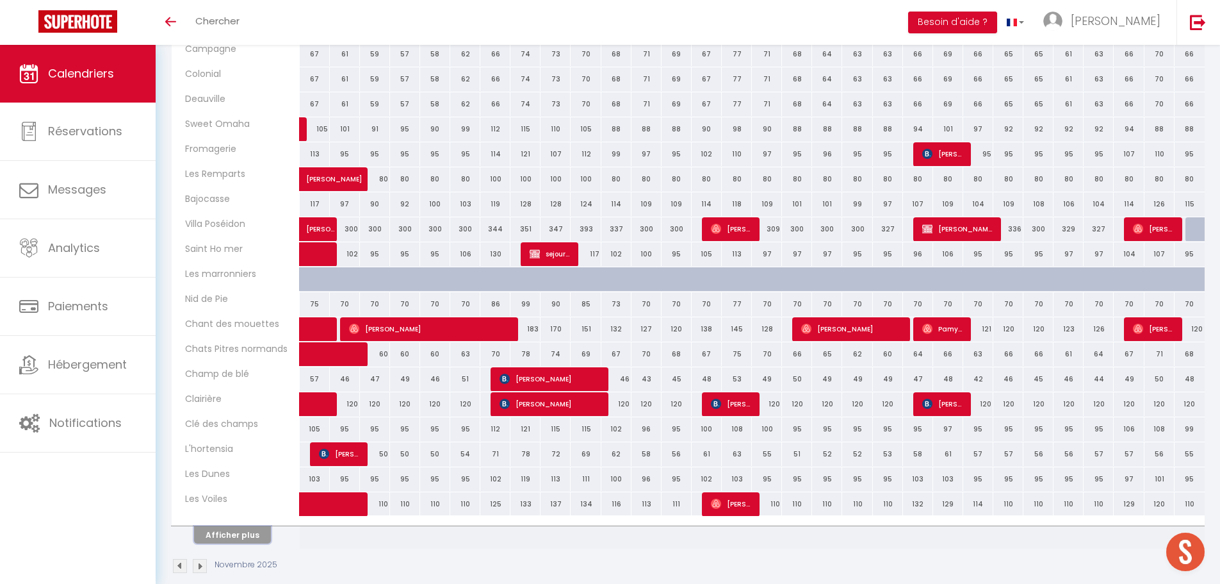
scroll to position [767, 0]
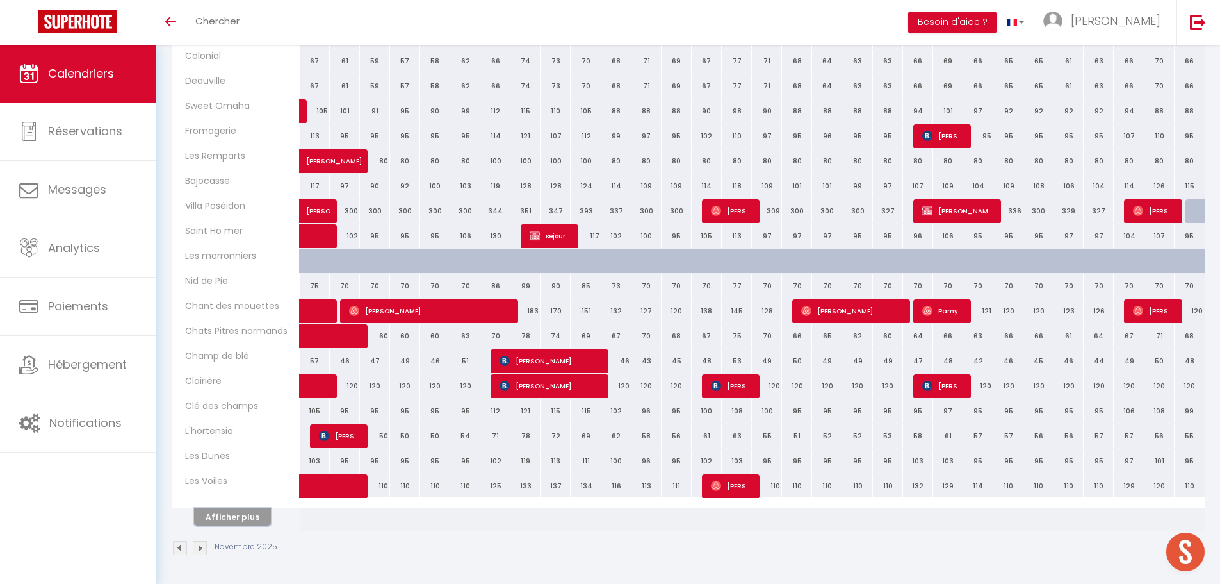
click at [241, 519] on button "Afficher plus" at bounding box center [232, 516] width 77 height 17
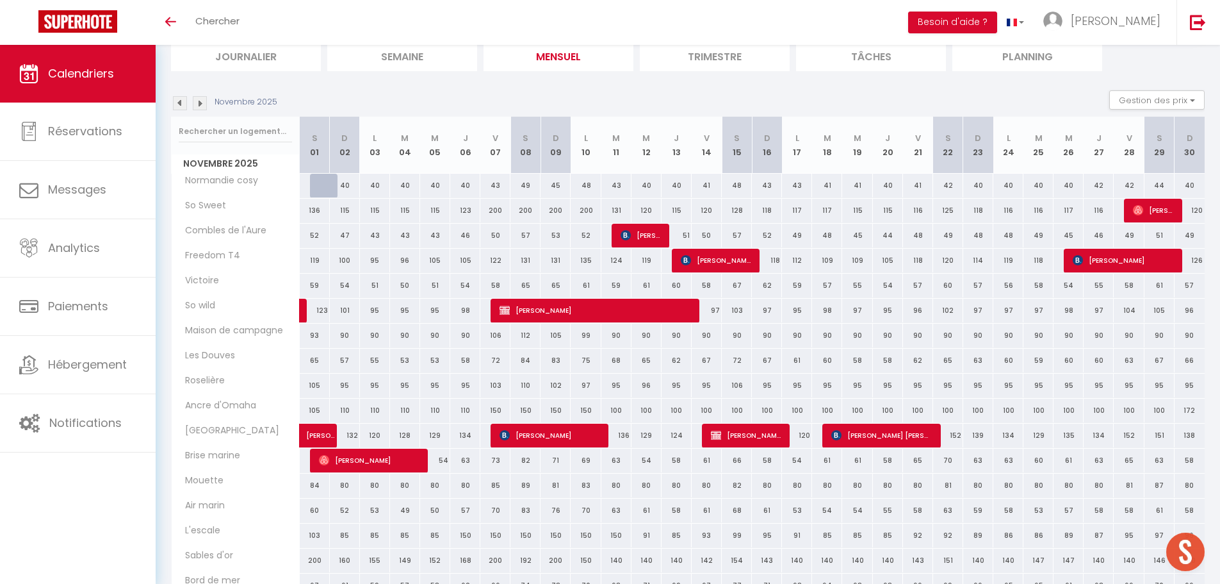
scroll to position [0, 0]
